Goal: Browse casually: Explore the website without a specific task or goal

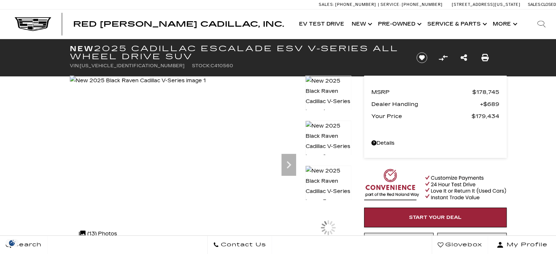
click at [323, 127] on img at bounding box center [328, 142] width 46 height 42
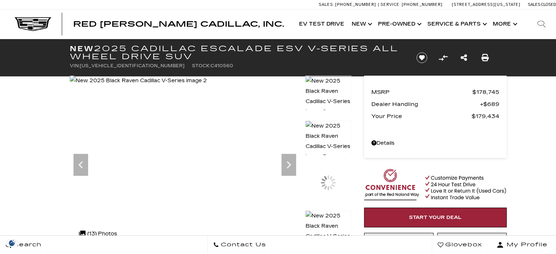
click at [327, 135] on img at bounding box center [328, 142] width 46 height 42
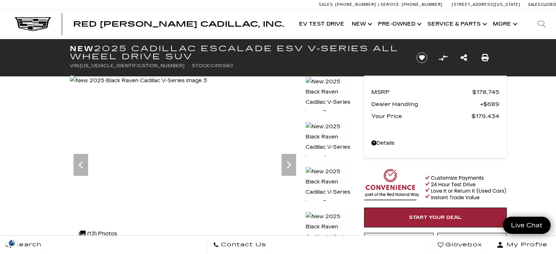
click at [333, 168] on img at bounding box center [328, 187] width 46 height 42
click at [338, 144] on img at bounding box center [328, 142] width 46 height 42
click at [329, 148] on div at bounding box center [328, 138] width 46 height 34
click at [207, 86] on img at bounding box center [138, 81] width 137 height 10
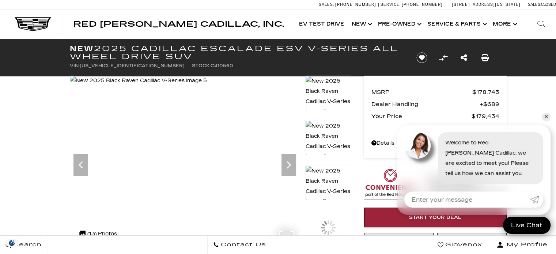
click at [117, 86] on img at bounding box center [138, 81] width 137 height 10
click at [196, 86] on img at bounding box center [138, 81] width 137 height 10
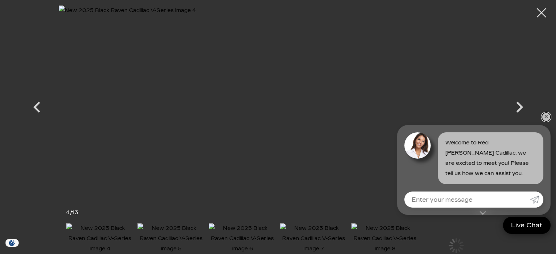
click at [545, 117] on link "✕" at bounding box center [546, 117] width 9 height 9
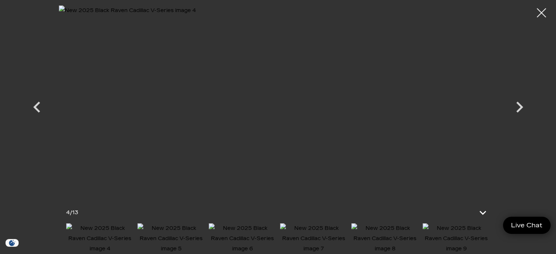
click at [515, 109] on icon "Next" at bounding box center [520, 107] width 22 height 22
click at [35, 111] on icon "Previous" at bounding box center [37, 107] width 22 height 22
click at [524, 109] on icon "Next" at bounding box center [520, 107] width 22 height 22
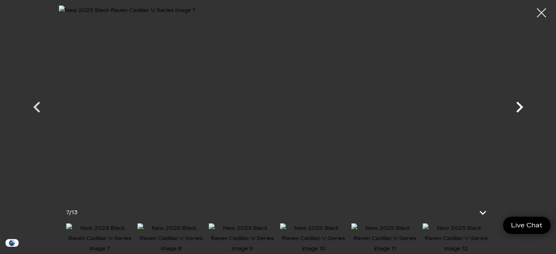
click at [524, 108] on icon "Next" at bounding box center [520, 107] width 22 height 22
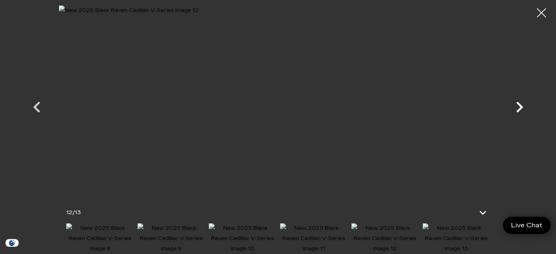
click at [524, 108] on icon "Next" at bounding box center [520, 107] width 22 height 22
click at [524, 108] on div at bounding box center [278, 100] width 512 height 190
click at [96, 245] on img at bounding box center [100, 238] width 68 height 31
click at [34, 109] on icon "Previous" at bounding box center [37, 107] width 22 height 22
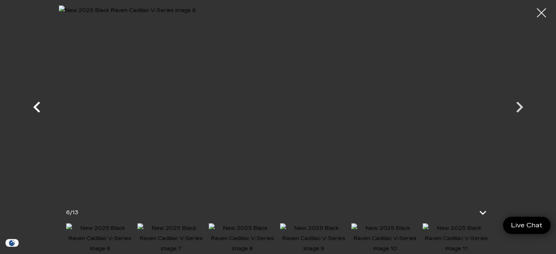
click at [34, 109] on icon "Previous" at bounding box center [37, 107] width 22 height 22
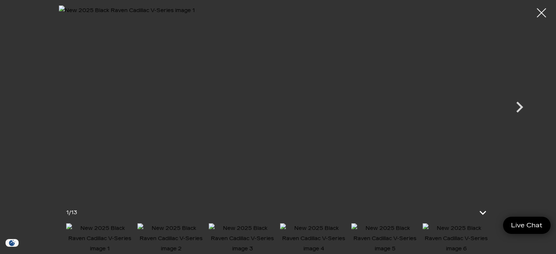
click at [34, 109] on div at bounding box center [278, 100] width 512 height 190
click at [315, 240] on img at bounding box center [314, 238] width 68 height 31
